Goal: Find contact information: Find contact information

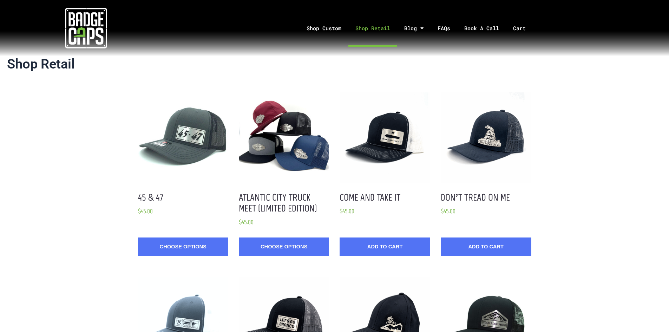
click at [371, 29] on link "Shop Retail" at bounding box center [372, 28] width 49 height 37
click at [329, 28] on link "Shop Custom" at bounding box center [324, 28] width 49 height 37
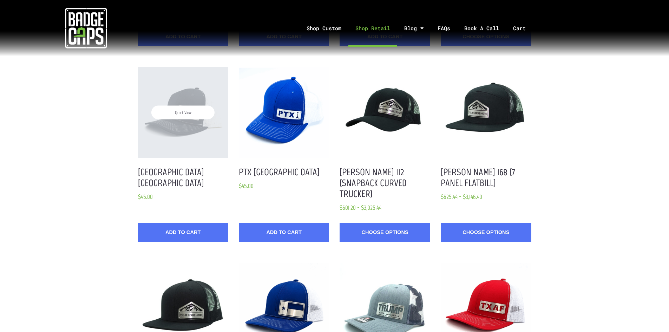
scroll to position [527, 0]
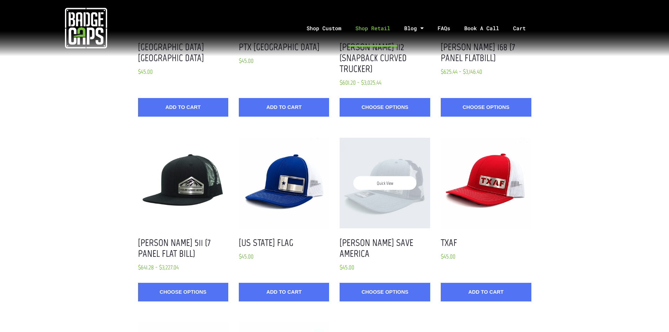
click at [395, 191] on div "Quick View" at bounding box center [385, 183] width 90 height 90
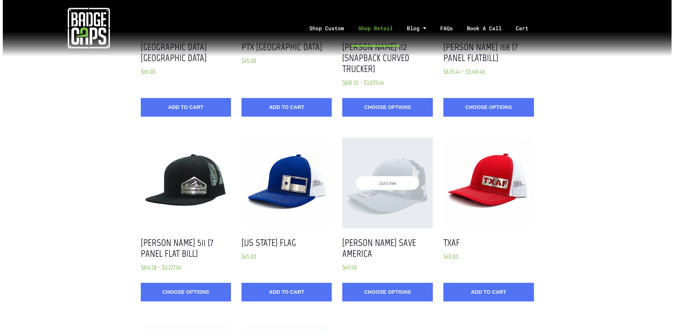
scroll to position [0, 0]
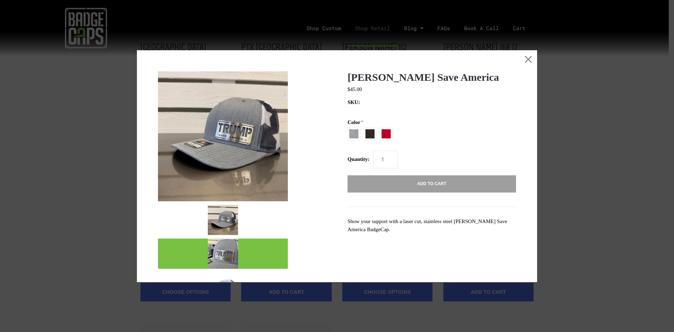
click at [225, 255] on img "mark as featured image" at bounding box center [223, 253] width 30 height 30
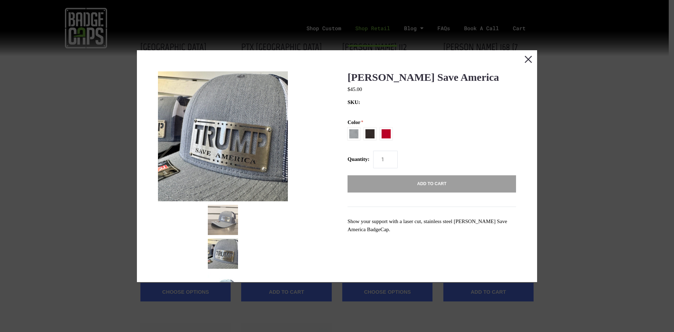
click at [522, 59] on button "Close this dialog window" at bounding box center [529, 59] width 18 height 18
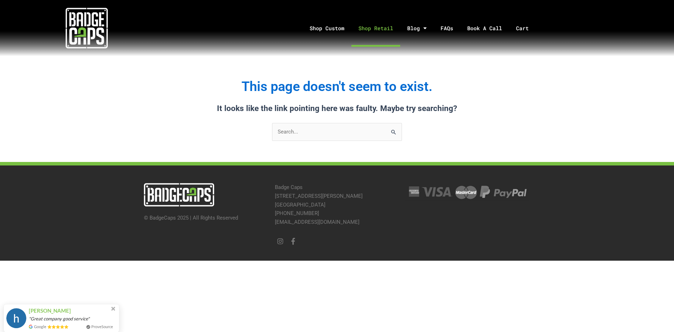
click at [382, 28] on link "Shop Retail" at bounding box center [376, 28] width 49 height 37
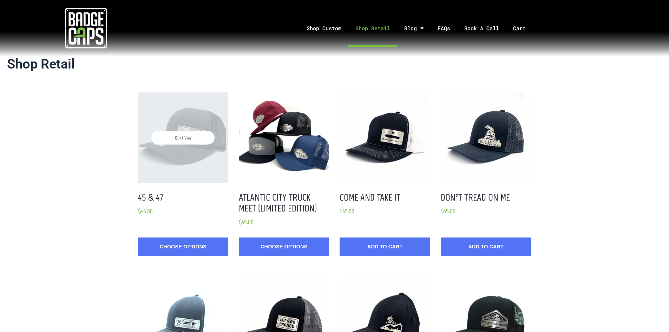
click at [199, 138] on span "Quick View" at bounding box center [182, 138] width 63 height 14
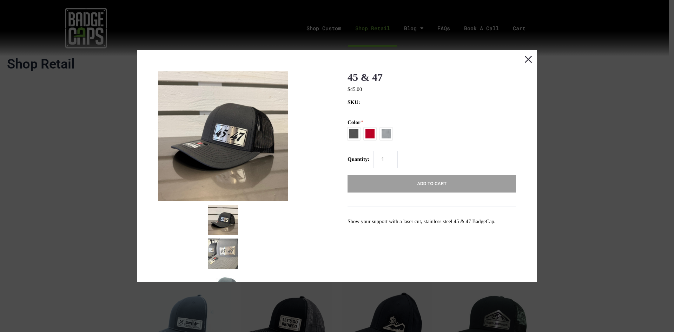
click at [522, 59] on button "Close this dialog window" at bounding box center [529, 59] width 18 height 18
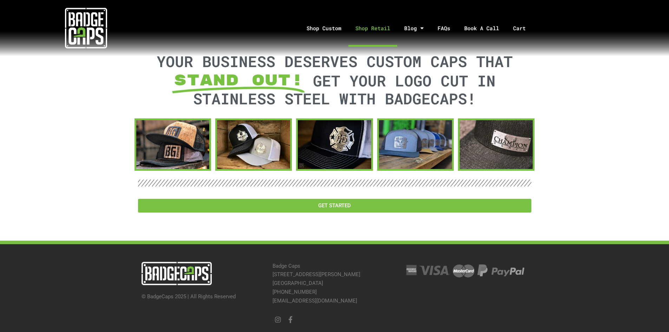
scroll to position [878, 0]
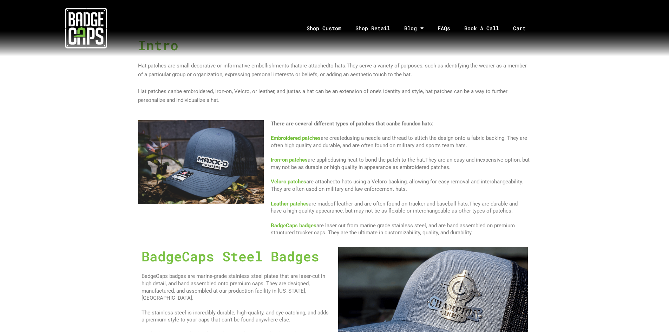
scroll to position [351, 0]
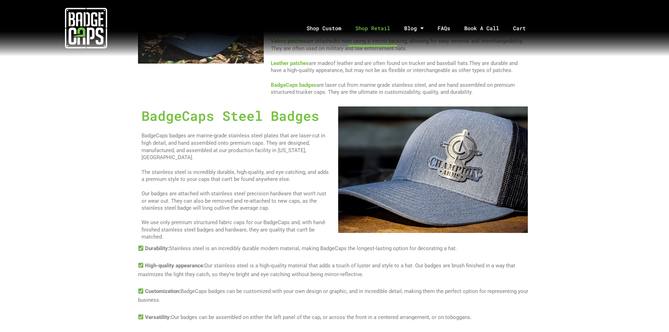
click at [367, 28] on link "Shop Retail" at bounding box center [372, 28] width 49 height 37
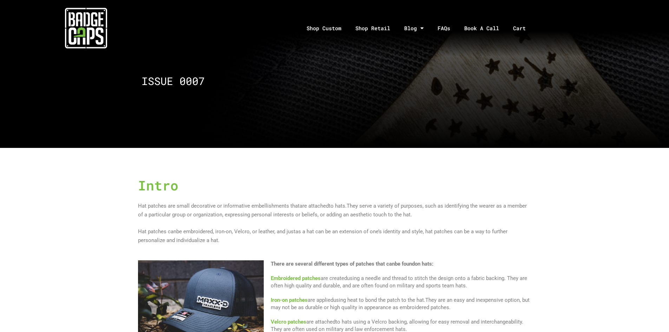
scroll to position [70, 0]
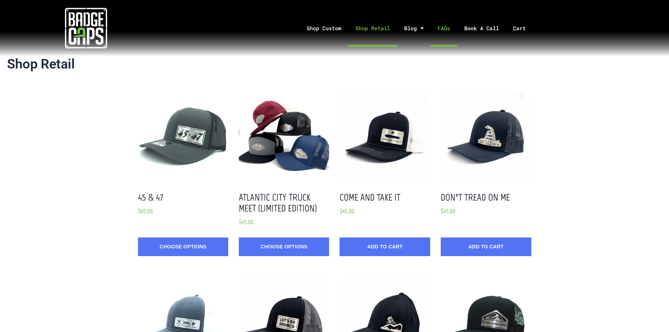
click at [440, 28] on link "FAQs" at bounding box center [444, 28] width 27 height 37
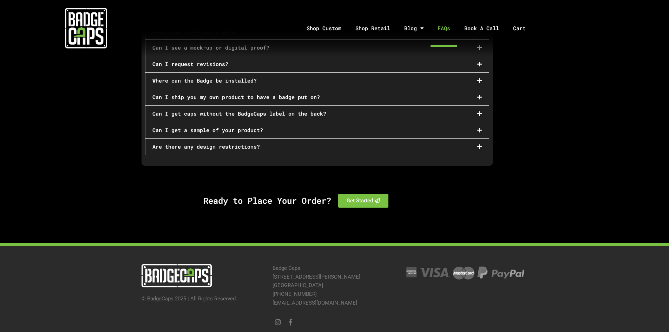
scroll to position [428, 0]
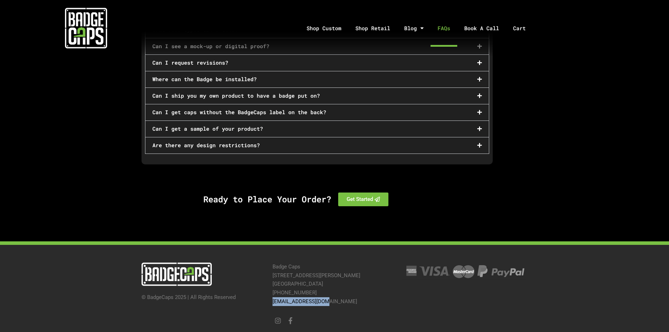
drag, startPoint x: 334, startPoint y: 295, endPoint x: 269, endPoint y: 291, distance: 64.7
click at [270, 294] on div "Badge Caps [STREET_ADDRESS][PERSON_NAME] 903-905-4146 [EMAIL_ADDRESS][DOMAIN_NA…" at bounding box center [334, 294] width 130 height 70
copy link "[EMAIL_ADDRESS][DOMAIN_NAME]"
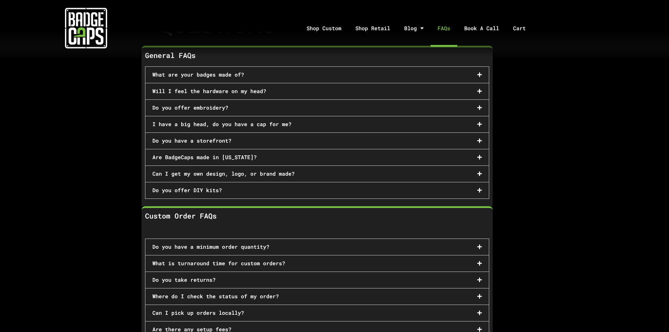
scroll to position [0, 0]
